Goal: Book appointment/travel/reservation

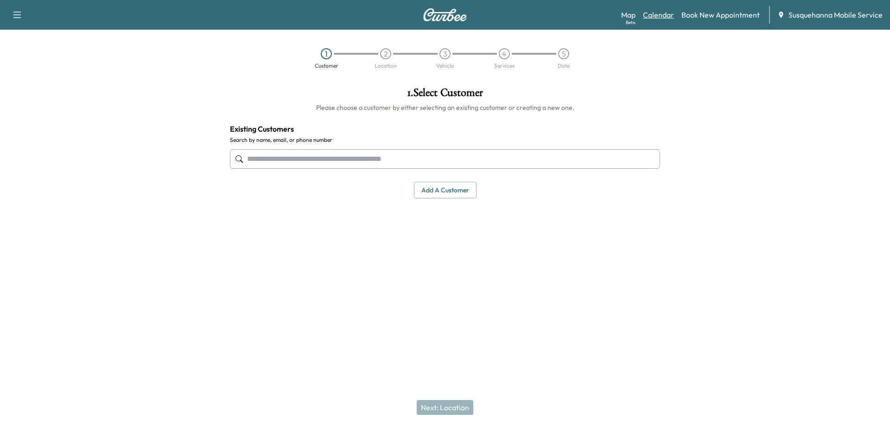
click at [665, 19] on link "Calendar" at bounding box center [658, 14] width 31 height 11
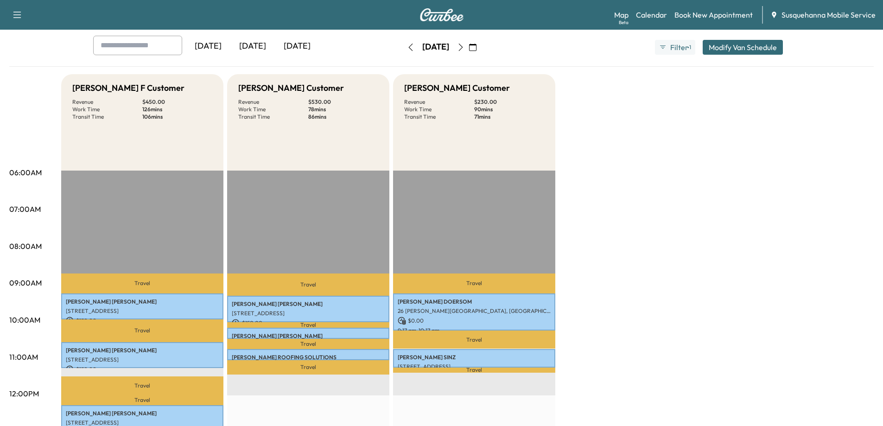
scroll to position [46, 0]
click at [464, 46] on icon "button" at bounding box center [460, 47] width 7 height 7
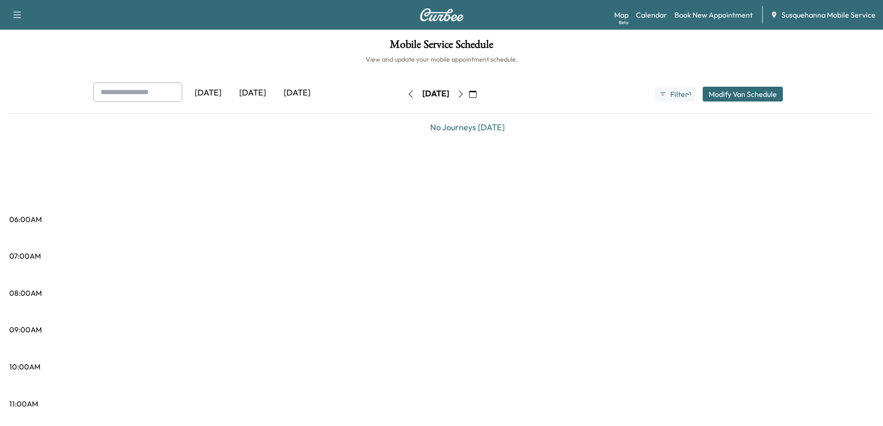
click at [464, 93] on icon "button" at bounding box center [460, 93] width 7 height 7
